Goal: Task Accomplishment & Management: Manage account settings

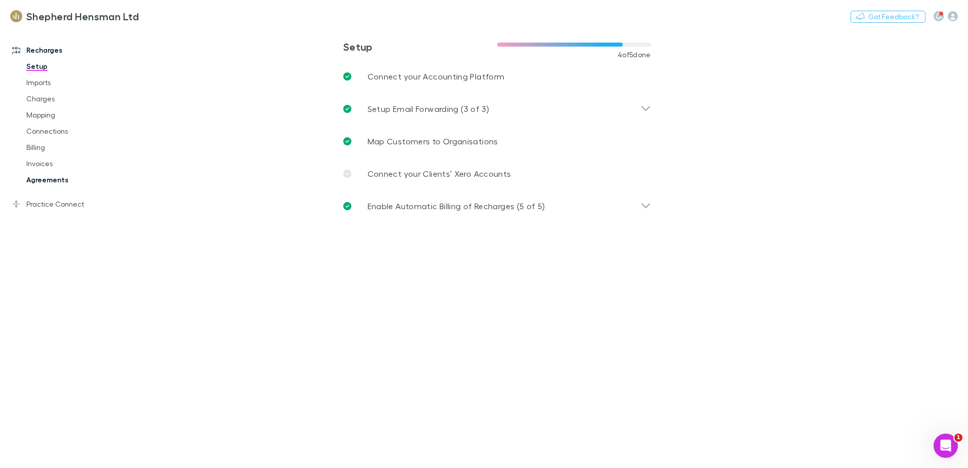
click at [42, 177] on link "Agreements" at bounding box center [76, 180] width 120 height 16
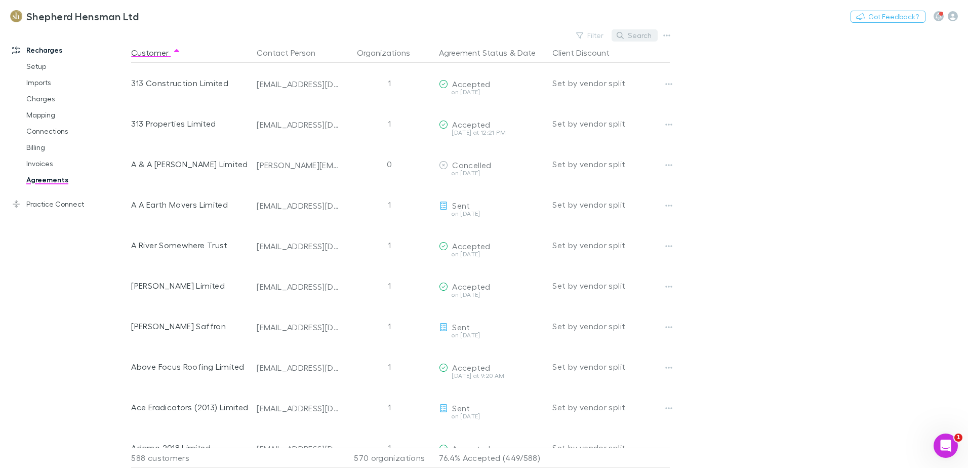
click at [634, 35] on button "Search" at bounding box center [635, 35] width 46 height 12
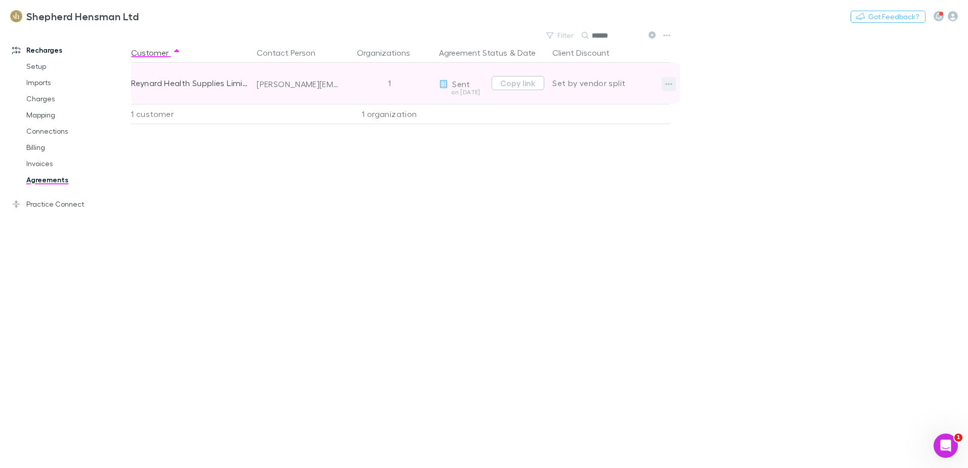
type input "******"
click at [666, 83] on icon "button" at bounding box center [668, 84] width 7 height 8
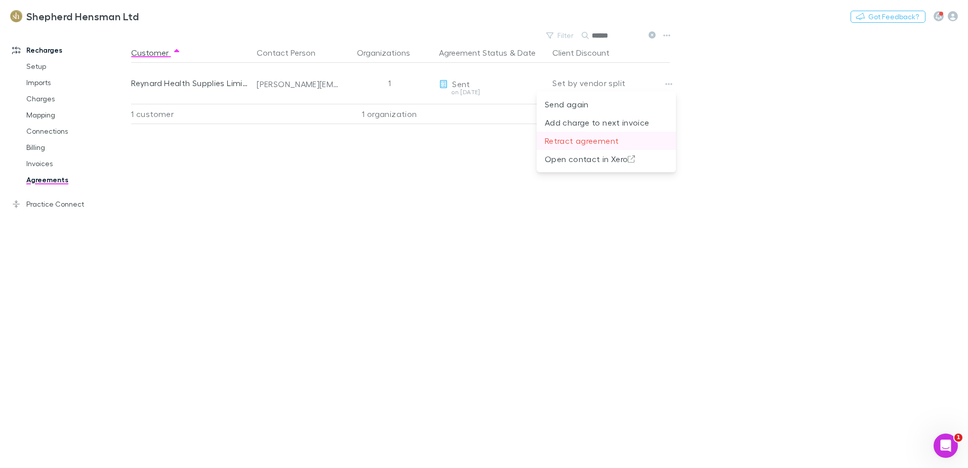
click at [590, 136] on p "Retract agreement" at bounding box center [606, 141] width 123 height 12
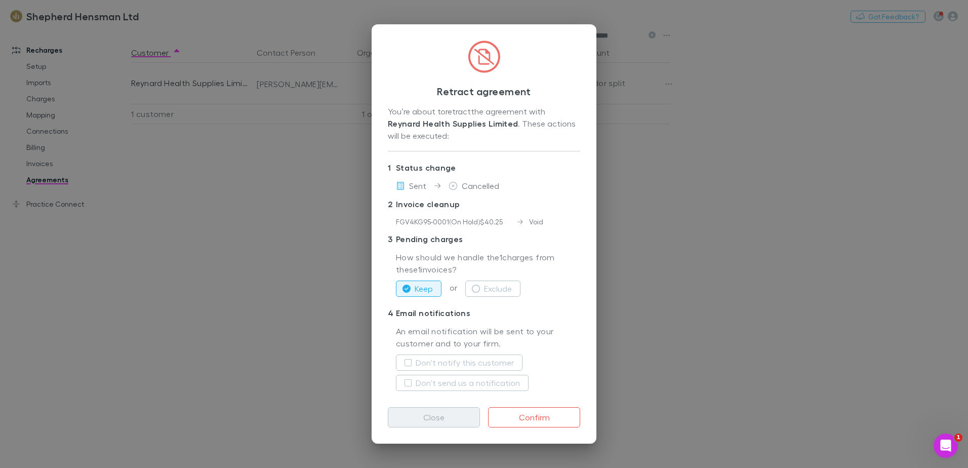
click at [449, 419] on button "Close" at bounding box center [434, 417] width 92 height 20
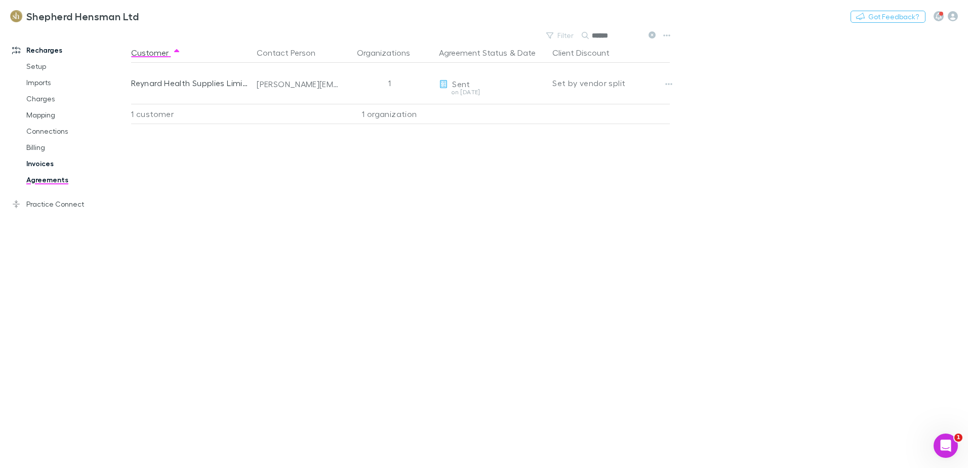
click at [42, 162] on link "Invoices" at bounding box center [76, 163] width 120 height 16
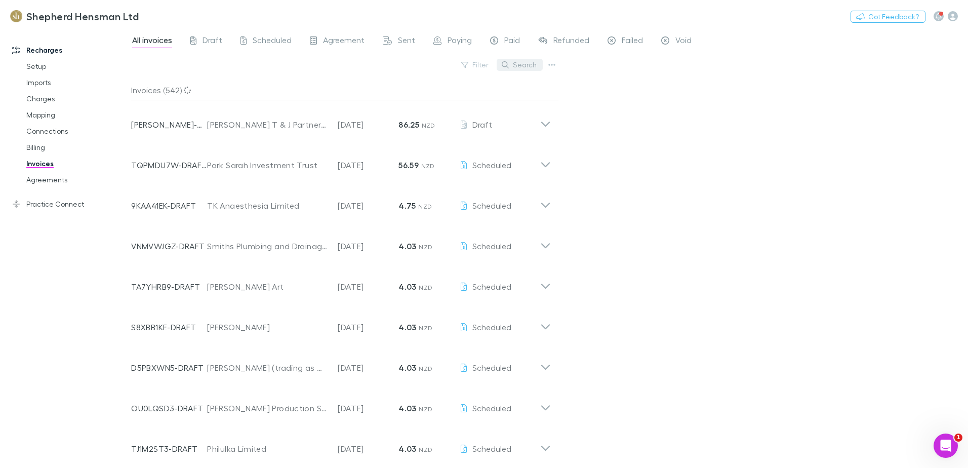
click at [519, 65] on button "Search" at bounding box center [520, 65] width 46 height 12
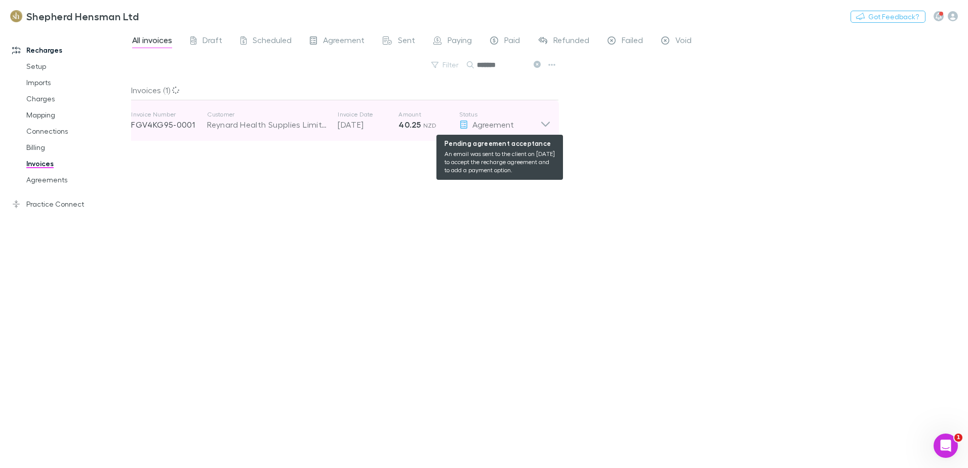
type input "*******"
click at [539, 126] on div "Agreement" at bounding box center [499, 124] width 81 height 12
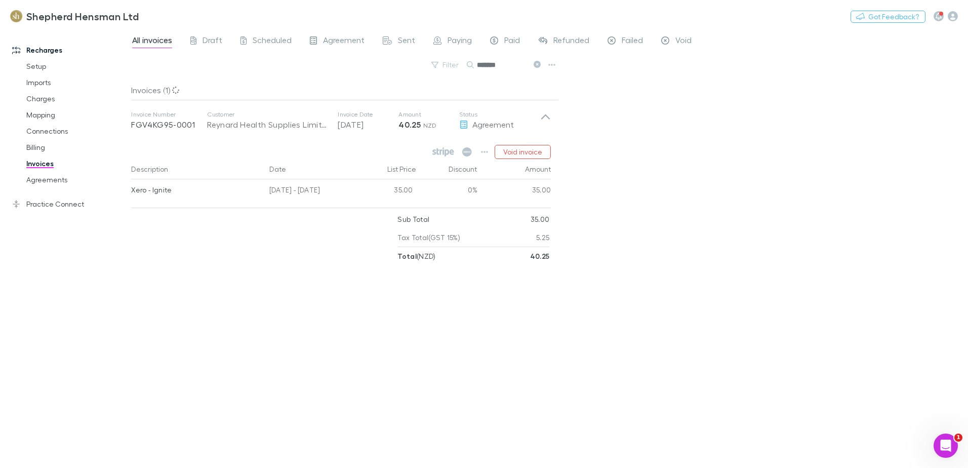
click at [757, 176] on div "All invoices Draft Scheduled Agreement Sent Paying Paid Refunded Failed Void Fi…" at bounding box center [549, 247] width 837 height 439
click at [60, 183] on link "Agreements" at bounding box center [76, 180] width 120 height 16
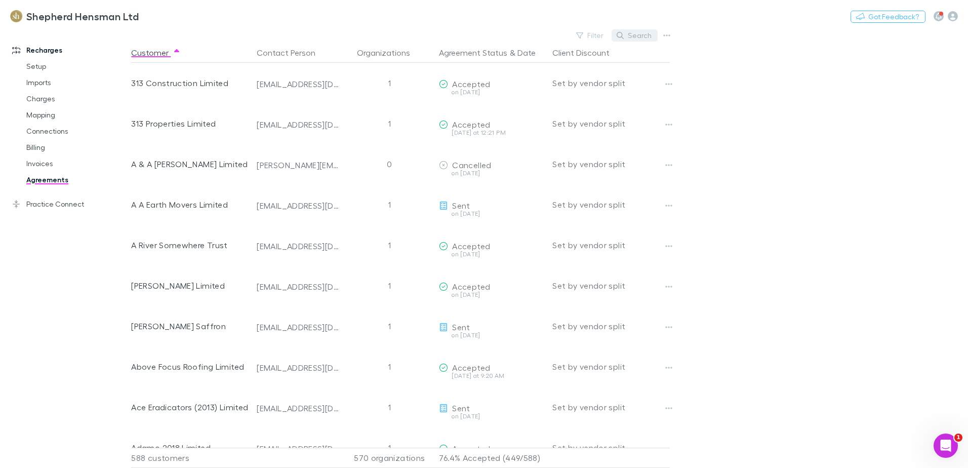
click at [629, 35] on button "Search" at bounding box center [635, 35] width 46 height 12
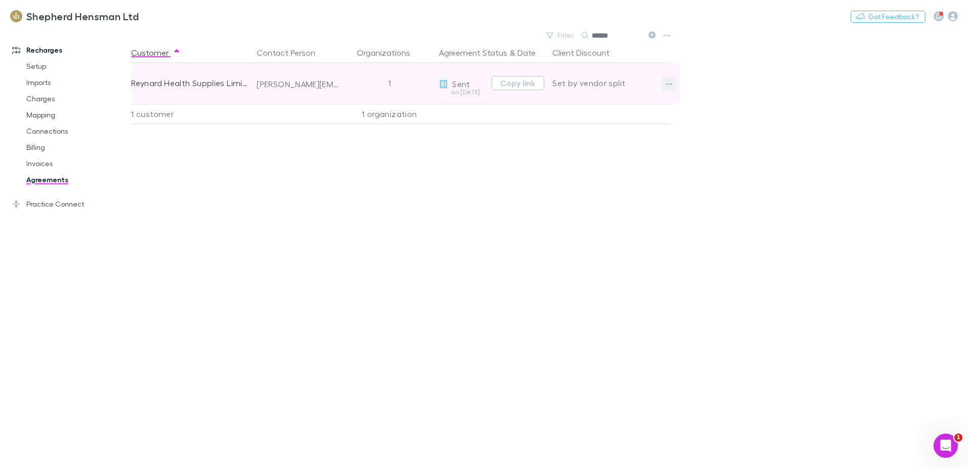
click at [667, 82] on icon "button" at bounding box center [668, 84] width 7 height 8
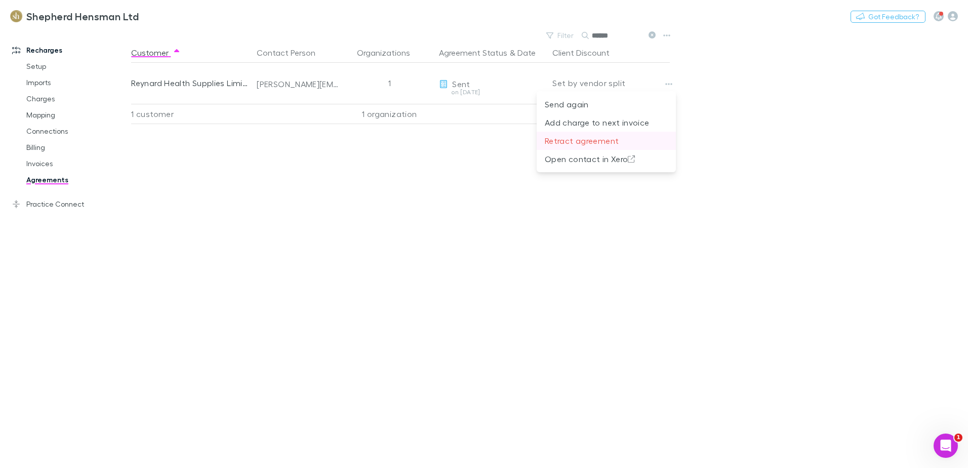
click at [606, 138] on p "Retract agreement" at bounding box center [606, 141] width 123 height 12
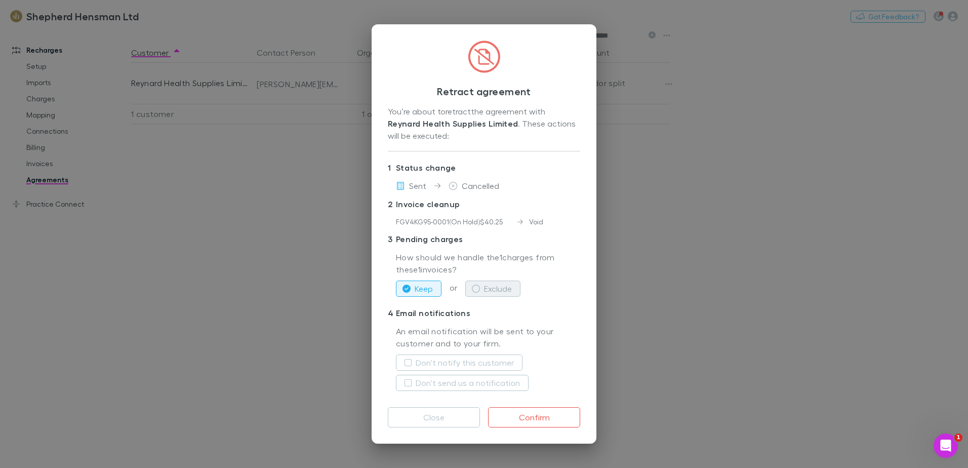
click at [477, 288] on icon "button" at bounding box center [476, 289] width 8 height 8
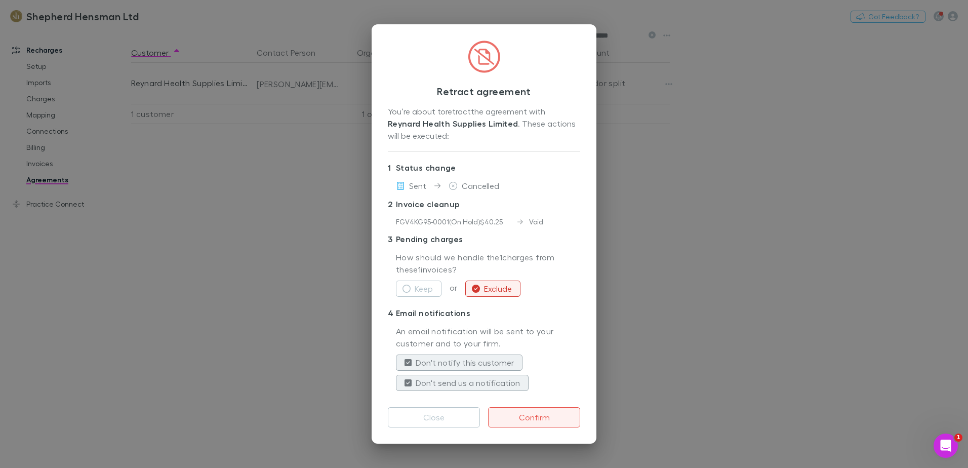
click at [529, 416] on button "Confirm" at bounding box center [534, 417] width 92 height 20
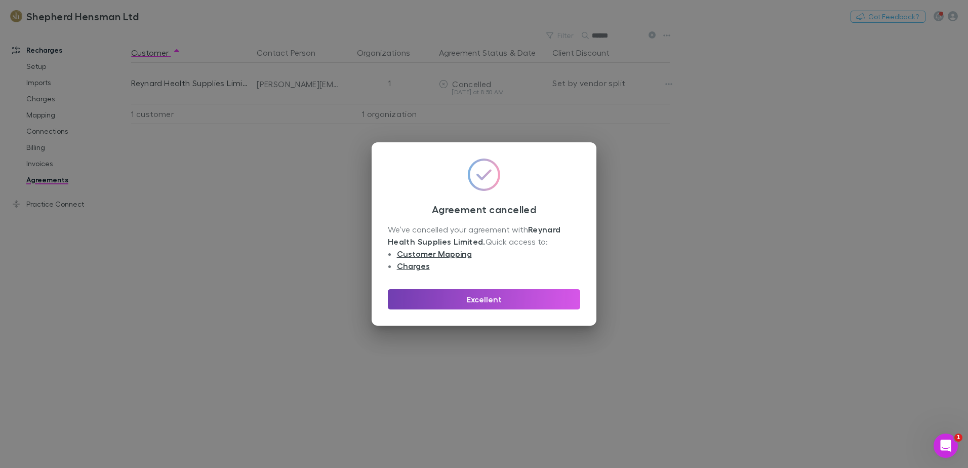
click at [532, 294] on button "Excellent" at bounding box center [484, 299] width 192 height 20
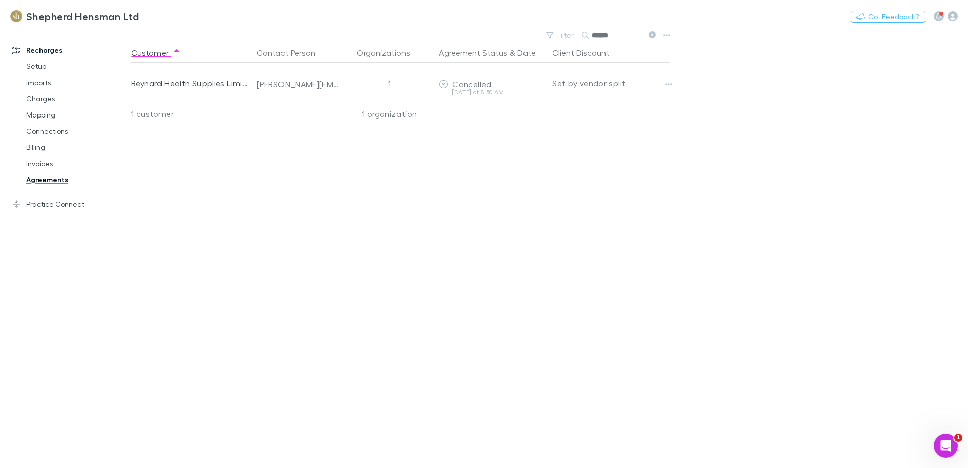
click at [615, 36] on input "******" at bounding box center [617, 35] width 51 height 14
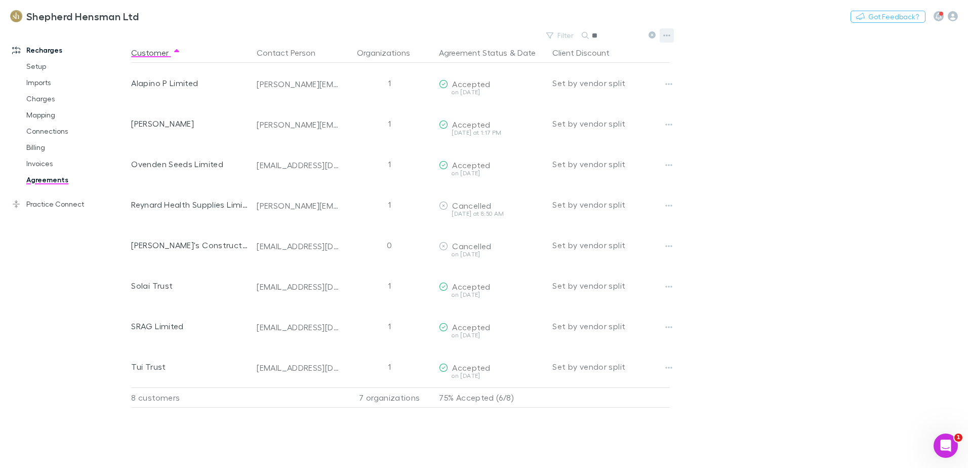
type input "*"
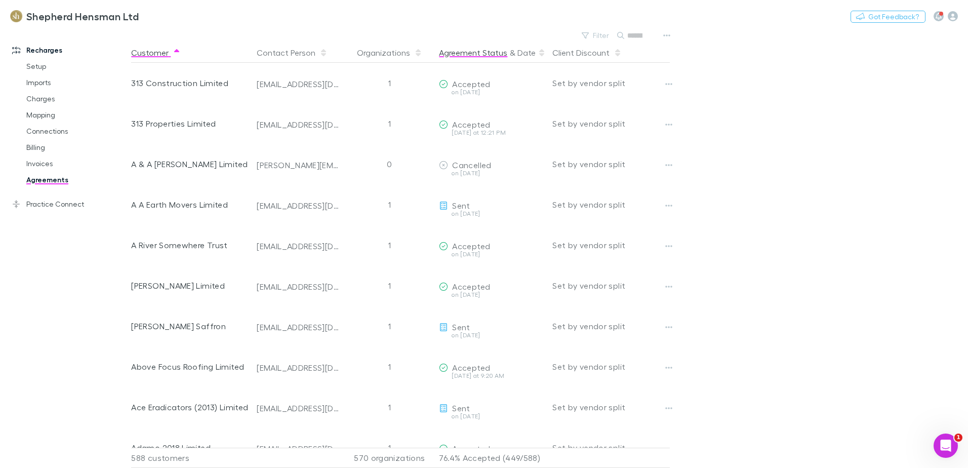
click at [503, 60] on button "Agreement Status" at bounding box center [473, 53] width 68 height 20
